Goal: Navigation & Orientation: Find specific page/section

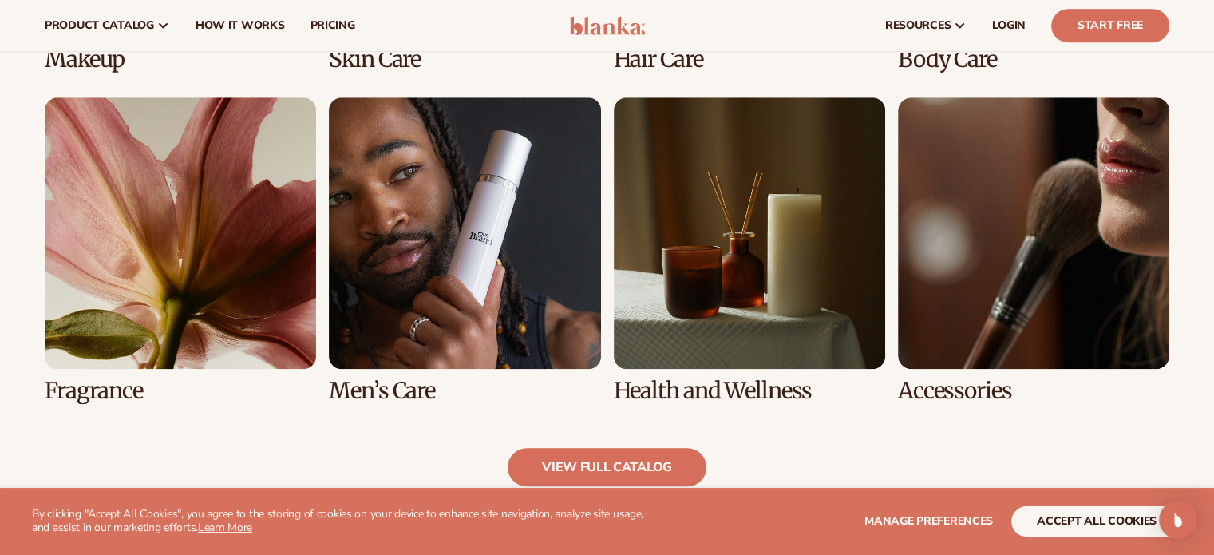
scroll to position [1454, 0]
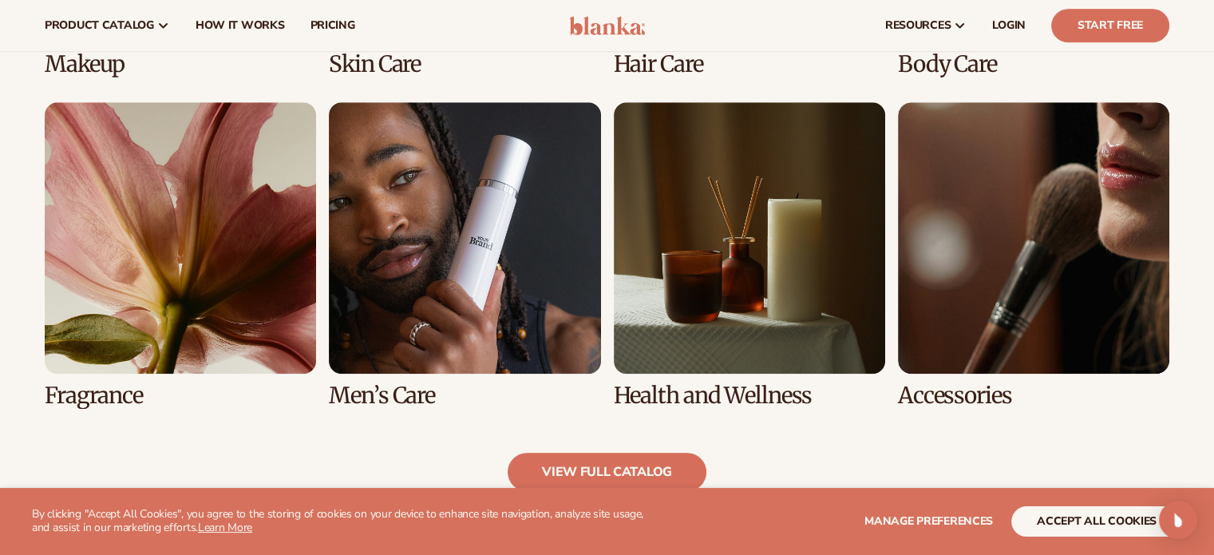
click at [1002, 374] on link "8 / 8" at bounding box center [1033, 255] width 271 height 306
